Goal: Transaction & Acquisition: Purchase product/service

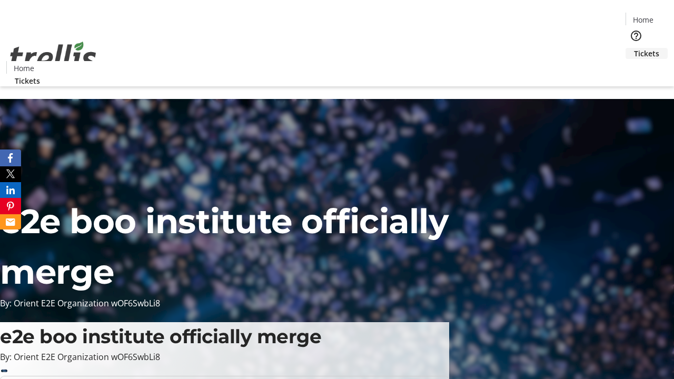
click at [634, 48] on span "Tickets" at bounding box center [646, 53] width 25 height 11
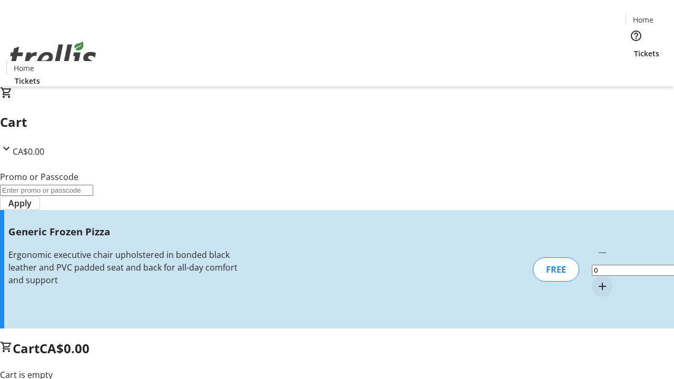
click at [596, 280] on mat-icon "Increment by one" at bounding box center [602, 286] width 13 height 13
type input "1"
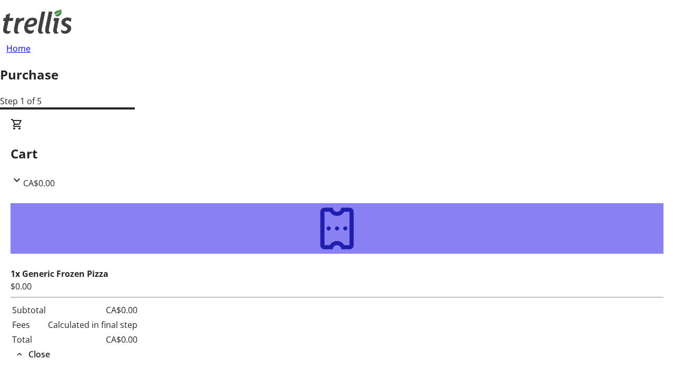
type input "[PERSON_NAME][EMAIL_ADDRESS][DOMAIN_NAME]"
type input "[PERSON_NAME]"
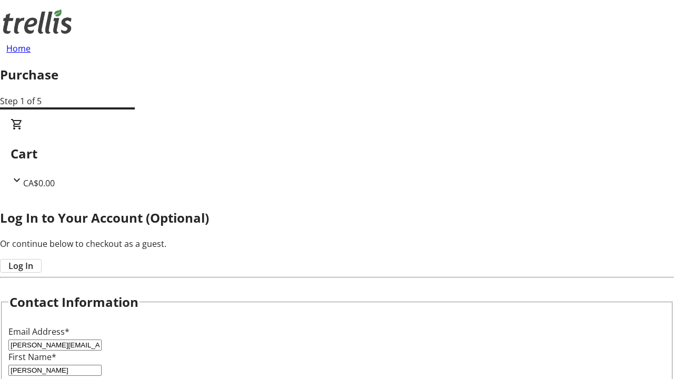
type input "[PERSON_NAME]"
